Goal: Task Accomplishment & Management: Use online tool/utility

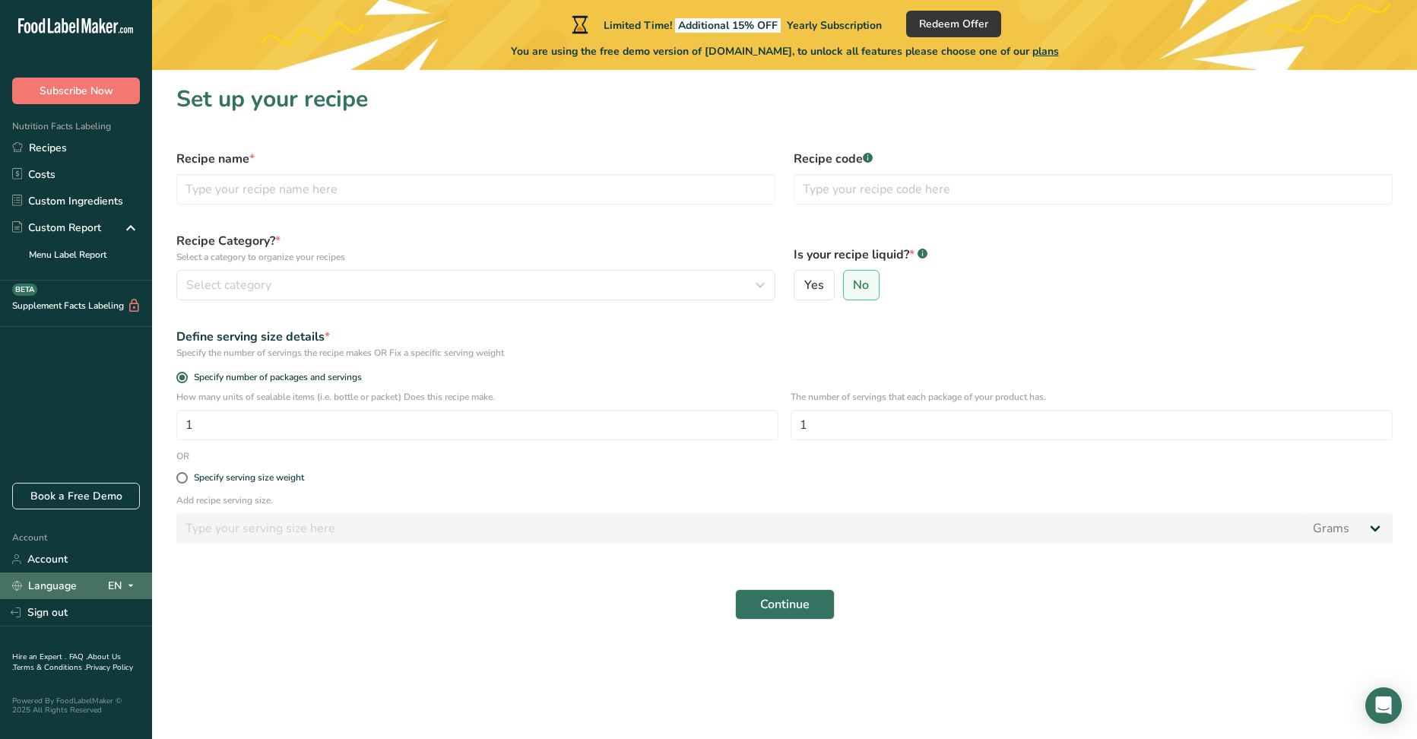
click at [135, 585] on icon at bounding box center [131, 585] width 12 height 19
click at [135, 419] on div ".a-20{fill:#fff;} Subscribe Now Nutrition Facts Labeling Recipes Costs Custom I…" at bounding box center [76, 247] width 152 height 470
click at [629, 188] on input "text" at bounding box center [475, 189] width 599 height 30
click at [639, 132] on section "Set up your recipe Recipe name * Recipe code .a-a{fill:#347362;}.b-a{fill:#fff;…" at bounding box center [784, 357] width 1265 height 574
click at [80, 152] on link "Recipes" at bounding box center [76, 148] width 152 height 27
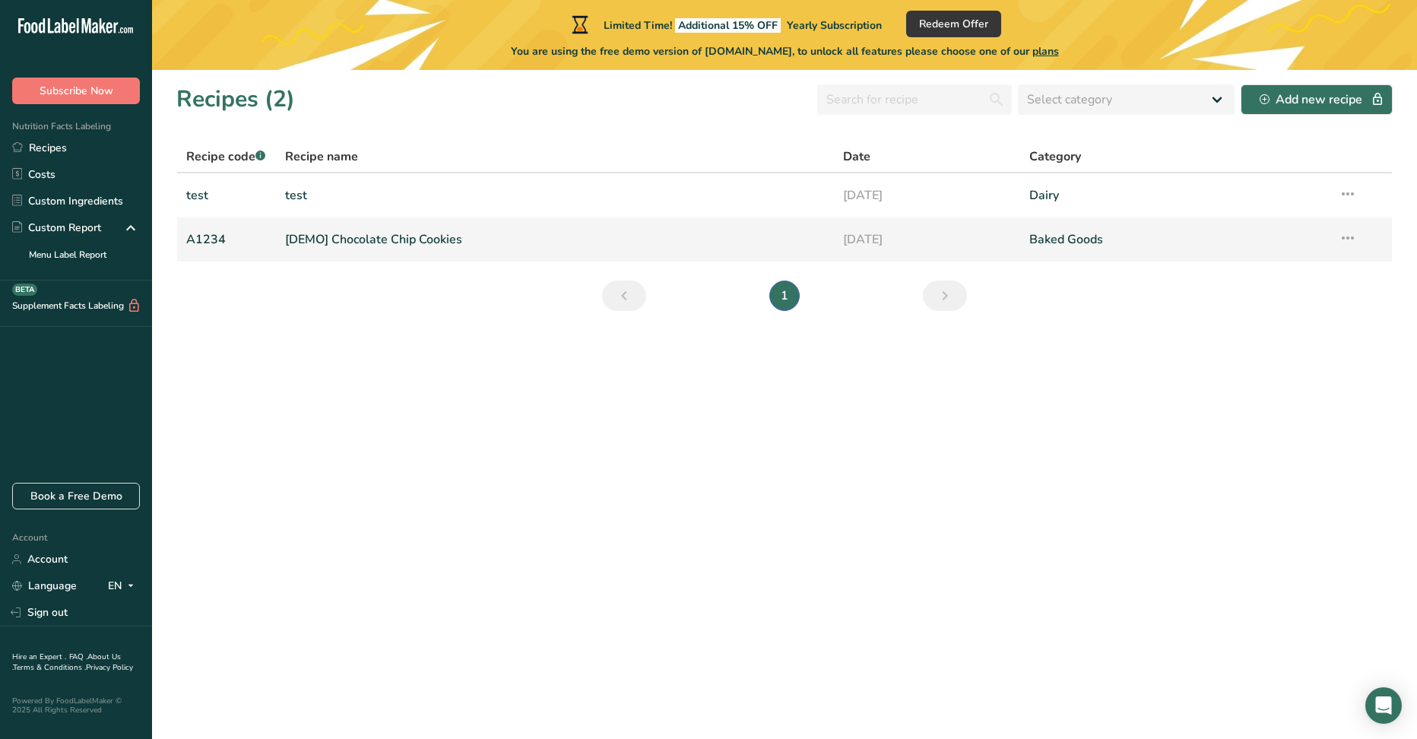
click at [462, 236] on link "[DEMO] Chocolate Chip Cookies" at bounding box center [555, 239] width 540 height 32
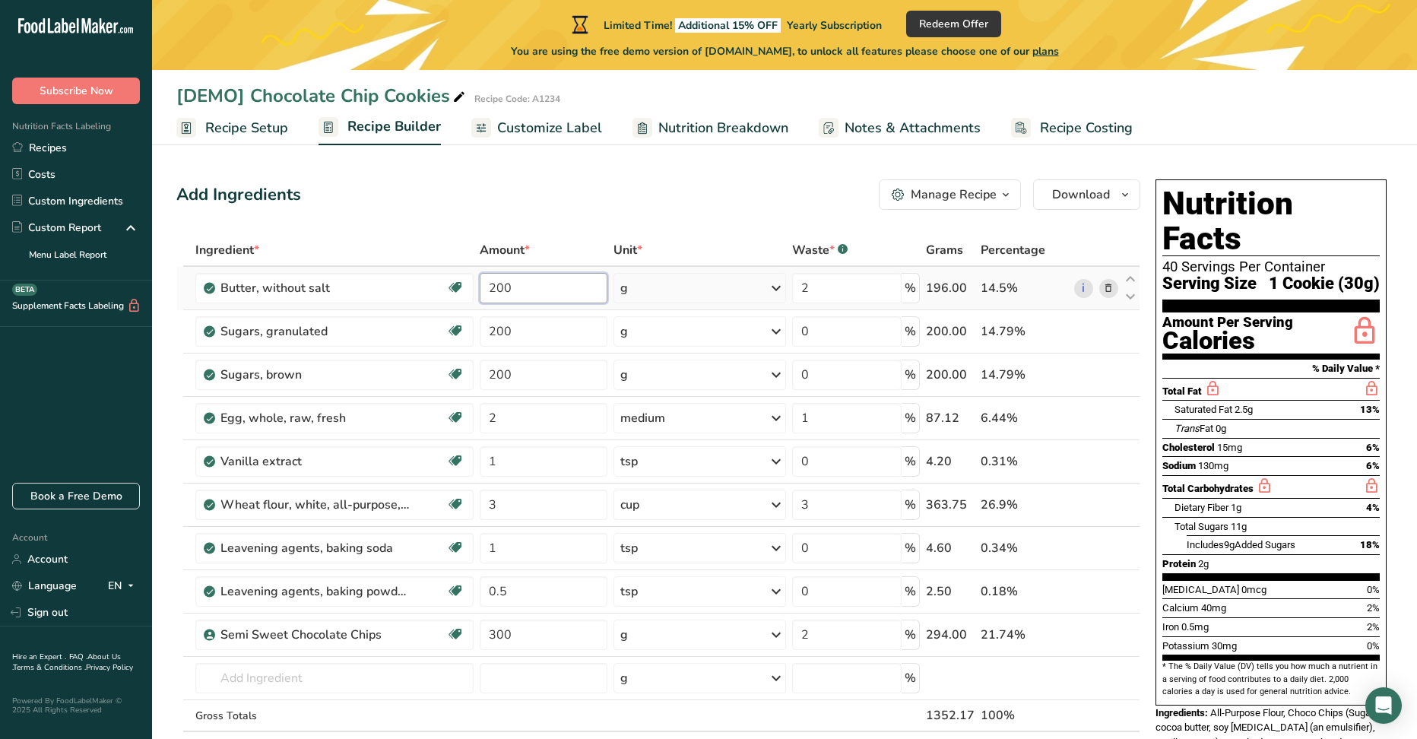
click at [551, 287] on input "200" at bounding box center [544, 288] width 128 height 30
click at [550, 336] on div "Ingredient * Amount * Unit * Waste * .a-a{fill:#347362;}.b-a{fill:#fff;} Grams …" at bounding box center [658, 514] width 964 height 561
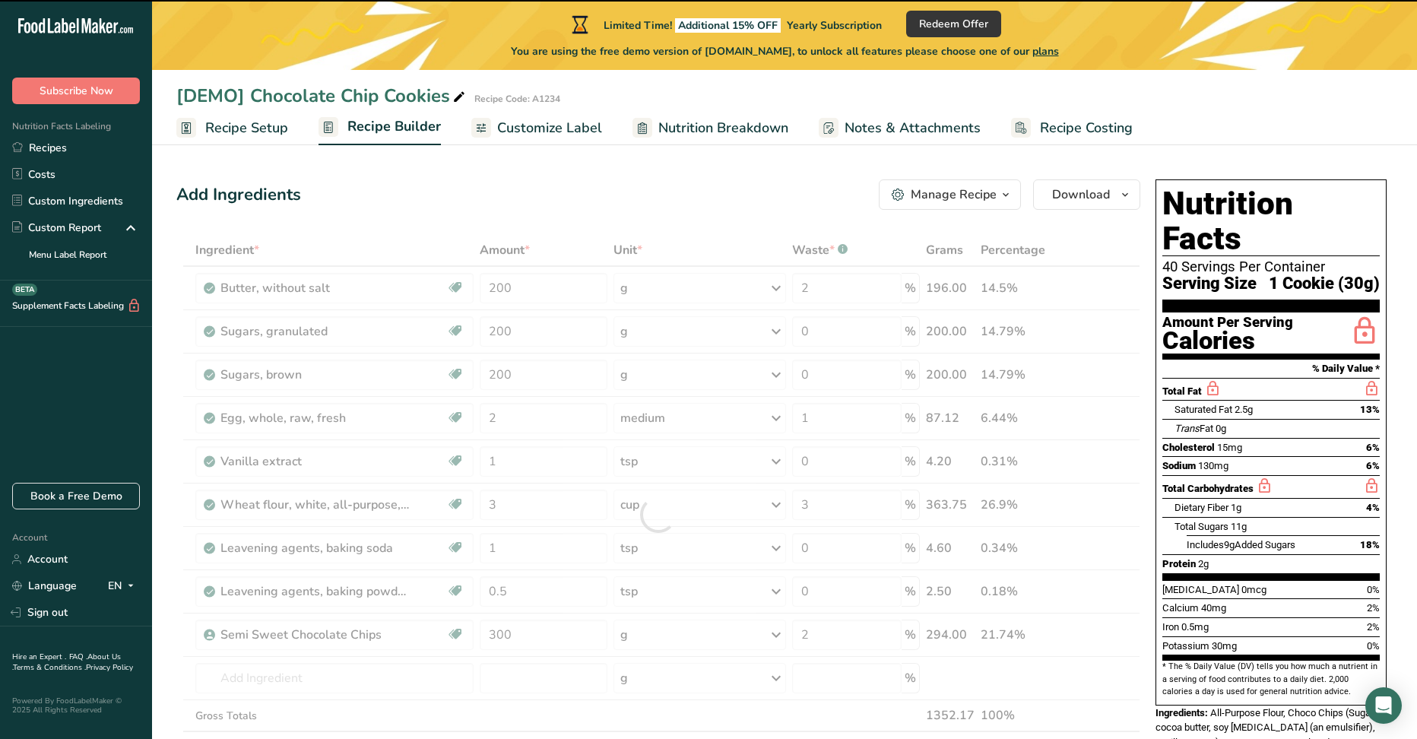
click at [705, 193] on div "Add Ingredients Manage Recipe Delete Recipe Duplicate Recipe Scale Recipe Save …" at bounding box center [658, 194] width 964 height 30
